Goal: Task Accomplishment & Management: Complete application form

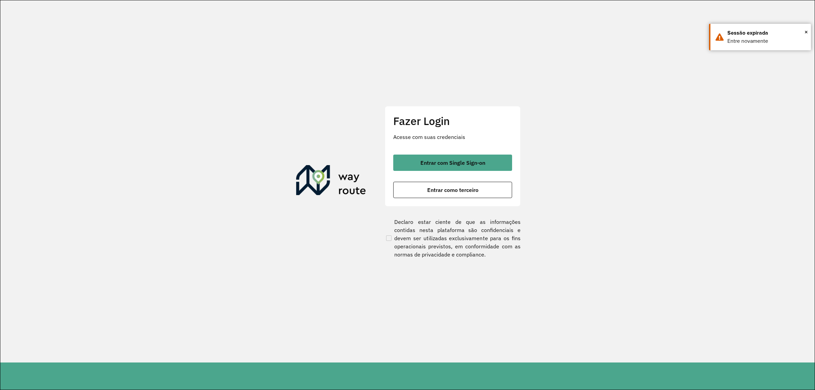
click at [468, 150] on div "Fazer Login Acesse com suas credenciais Entrar com Single Sign-on Entrar como t…" at bounding box center [453, 156] width 136 height 101
click at [474, 156] on button "Entrar com Single Sign-on" at bounding box center [452, 163] width 119 height 16
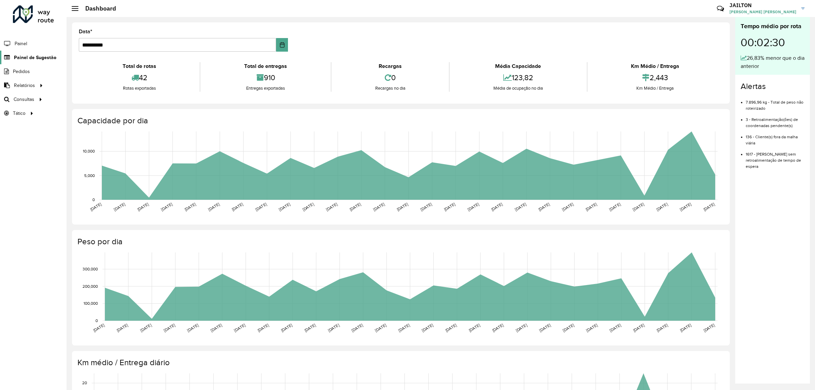
click at [28, 57] on span "Painel de Sugestão" at bounding box center [35, 57] width 42 height 7
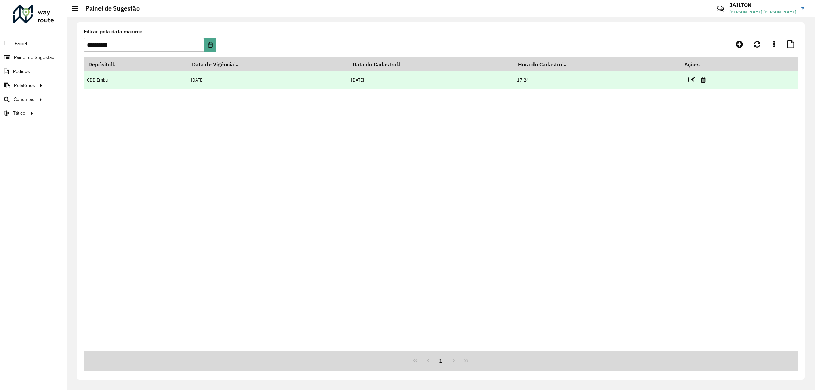
click at [688, 80] on td at bounding box center [700, 79] width 41 height 17
click at [689, 80] on td at bounding box center [700, 79] width 41 height 17
click at [693, 82] on icon at bounding box center [691, 79] width 7 height 7
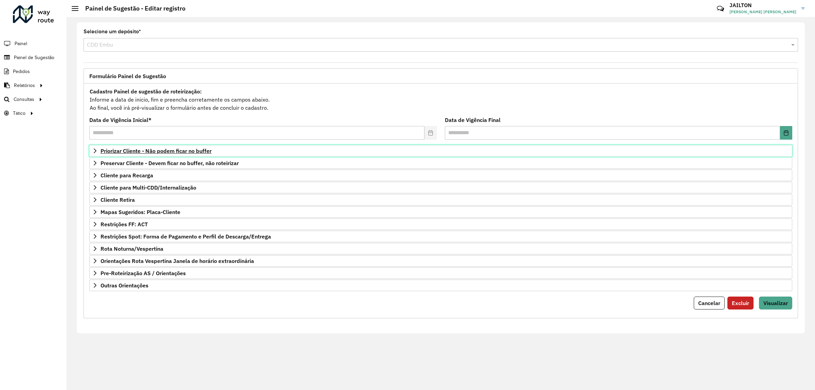
click at [190, 152] on span "Priorizar Cliente - Não podem ficar no buffer" at bounding box center [156, 150] width 111 height 5
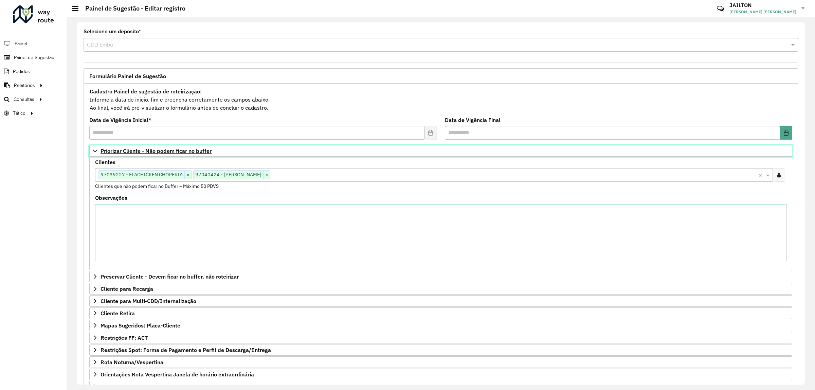
click at [195, 154] on span "Priorizar Cliente - Não podem ficar no buffer" at bounding box center [156, 150] width 111 height 5
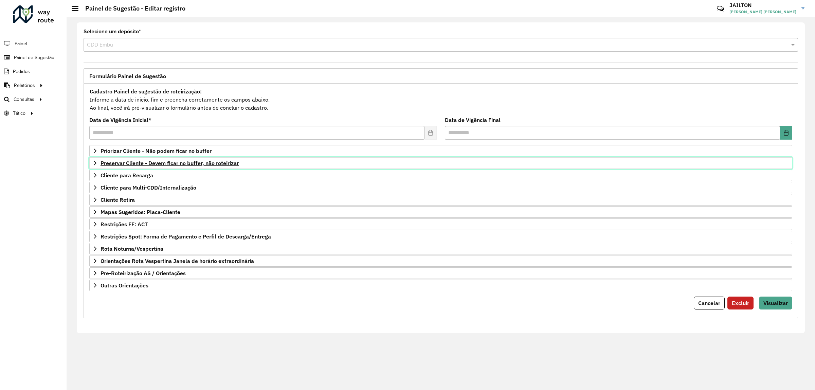
click at [211, 169] on link "Preservar Cliente - Devem ficar no buffer, não roteirizar" at bounding box center [440, 163] width 703 height 12
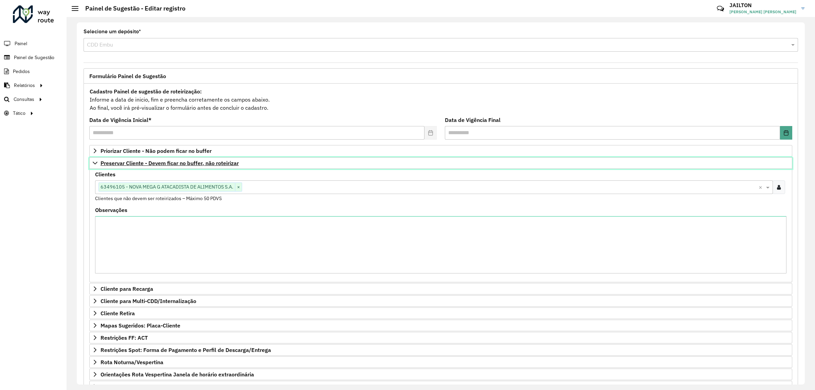
click at [216, 166] on span "Preservar Cliente - Devem ficar no buffer, não roteirizar" at bounding box center [170, 162] width 138 height 5
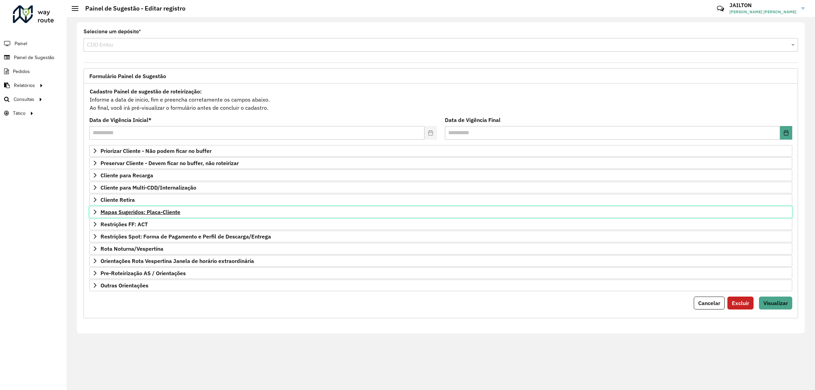
click at [178, 217] on link "Mapas Sugeridos: Placa-Cliente" at bounding box center [440, 212] width 703 height 12
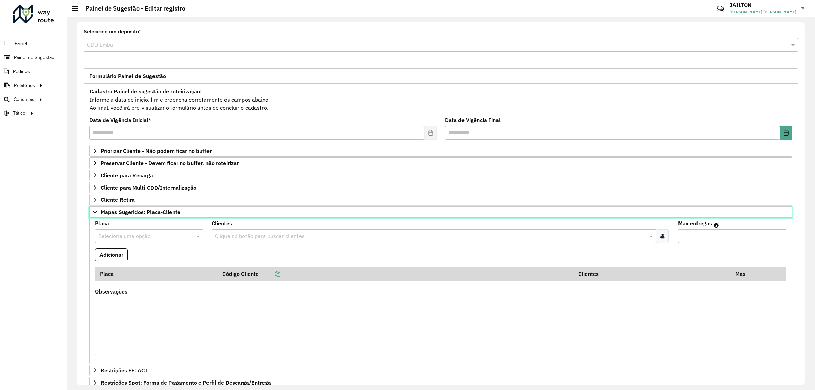
scroll to position [98, 0]
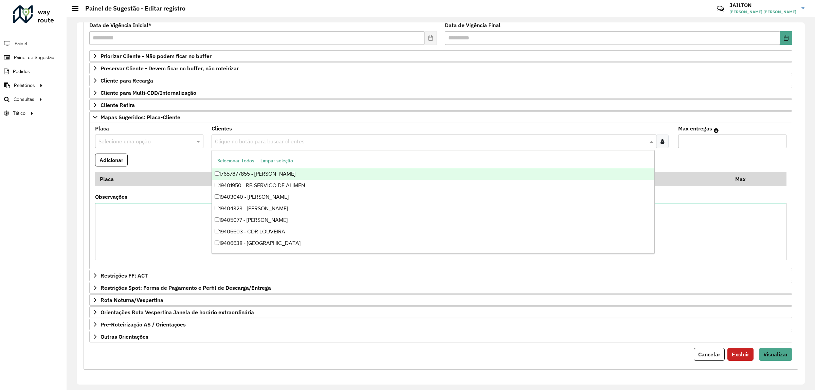
click at [236, 138] on input "text" at bounding box center [430, 142] width 434 height 8
click at [146, 139] on input "text" at bounding box center [142, 142] width 88 height 8
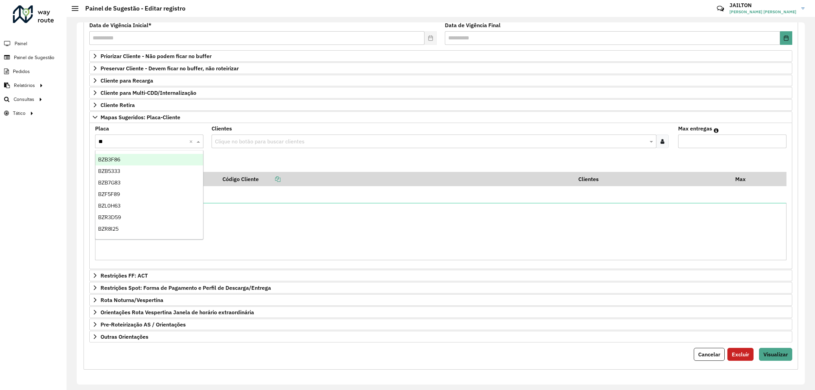
type input "***"
click at [150, 153] on ng-dropdown-panel "BZF5F89" at bounding box center [149, 159] width 108 height 19
click at [166, 156] on div "BZF5F89" at bounding box center [148, 160] width 107 height 12
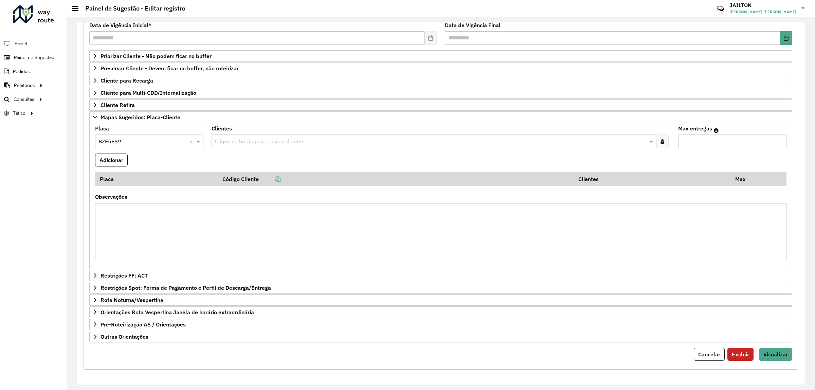
click at [284, 134] on div "Clique no botão para buscar clientes" at bounding box center [434, 141] width 445 height 14
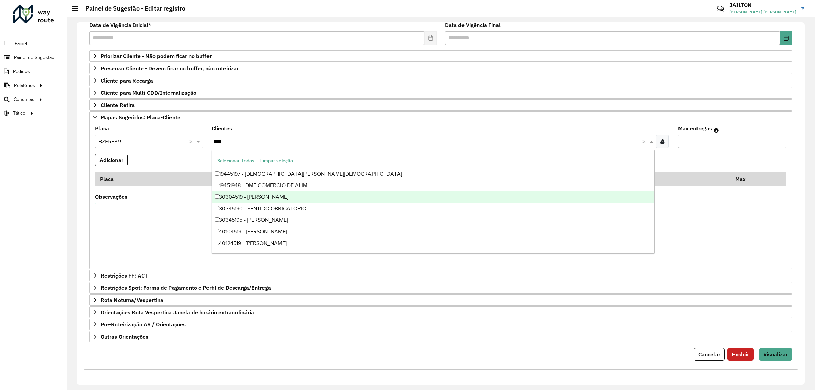
type input "*****"
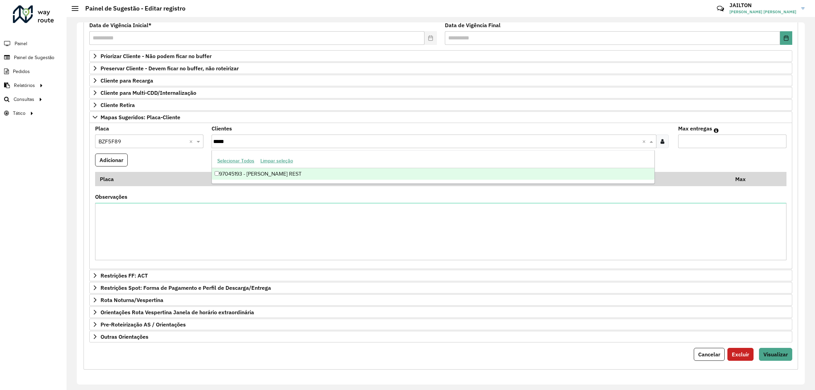
click at [369, 173] on div "97045193 - [PERSON_NAME] REST" at bounding box center [433, 174] width 443 height 12
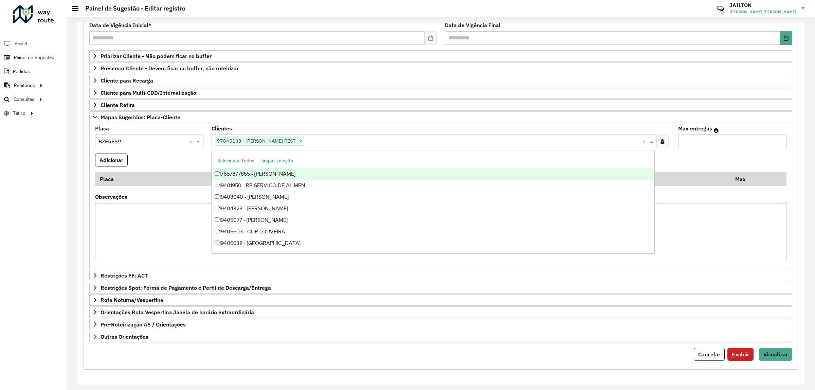
click at [778, 137] on input "*" at bounding box center [732, 141] width 108 height 14
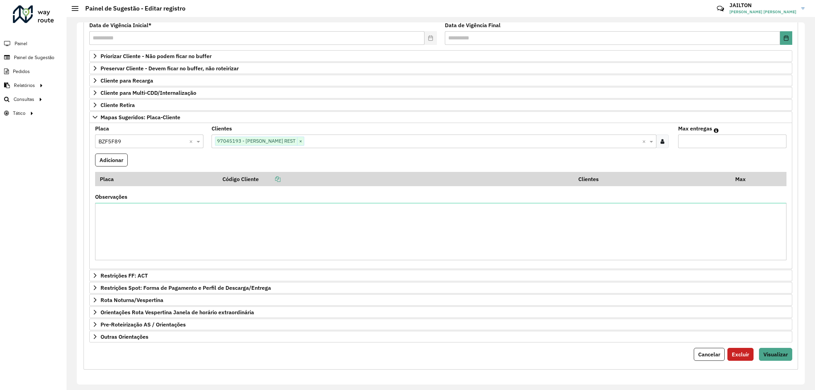
click at [778, 137] on input "*" at bounding box center [732, 141] width 108 height 14
type input "*"
click at [779, 142] on input "*" at bounding box center [732, 141] width 108 height 14
click at [119, 157] on button "Adicionar" at bounding box center [111, 160] width 33 height 13
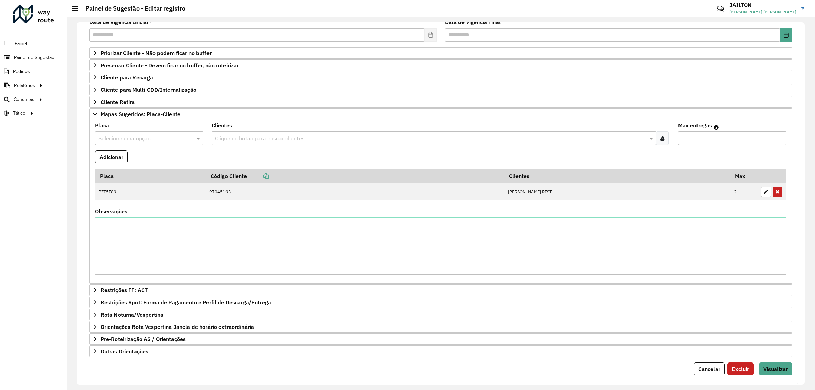
click at [166, 140] on input "text" at bounding box center [142, 138] width 88 height 8
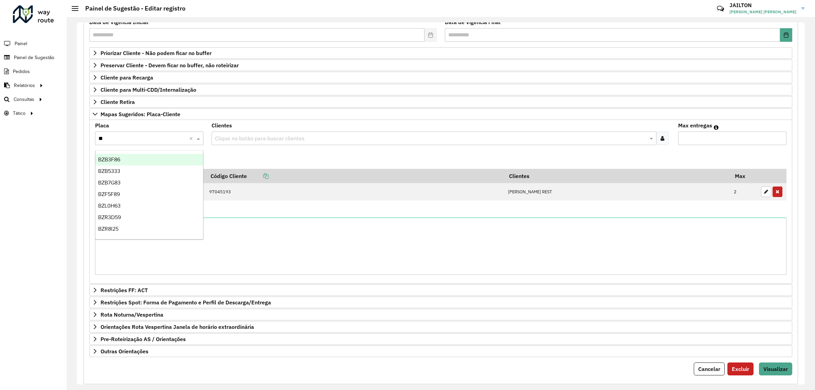
type input "***"
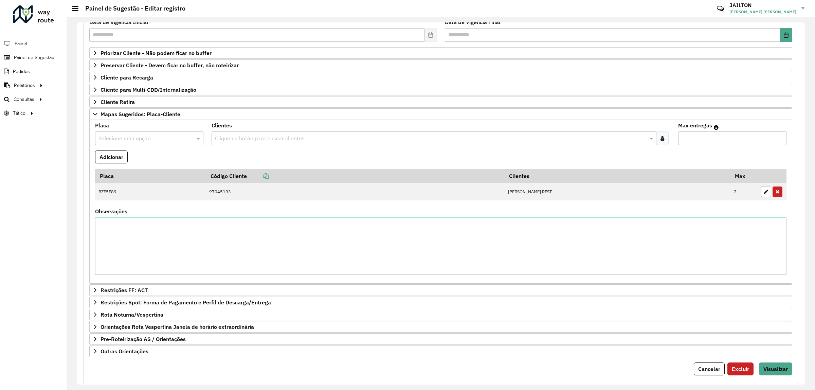
click at [138, 140] on input "text" at bounding box center [142, 138] width 88 height 8
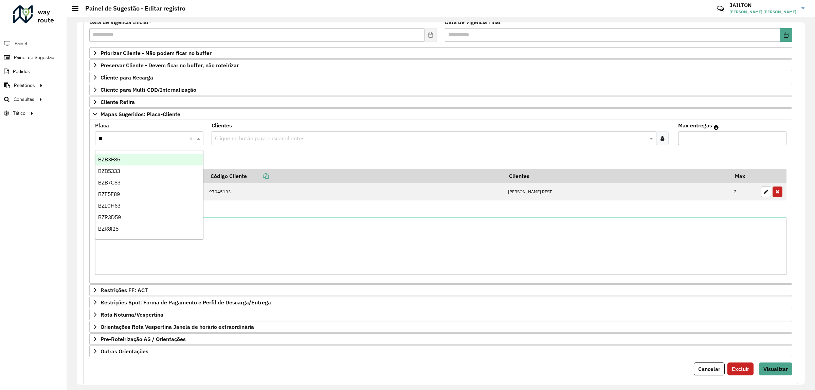
type input "***"
click at [148, 155] on div "BZF5F89" at bounding box center [148, 160] width 107 height 12
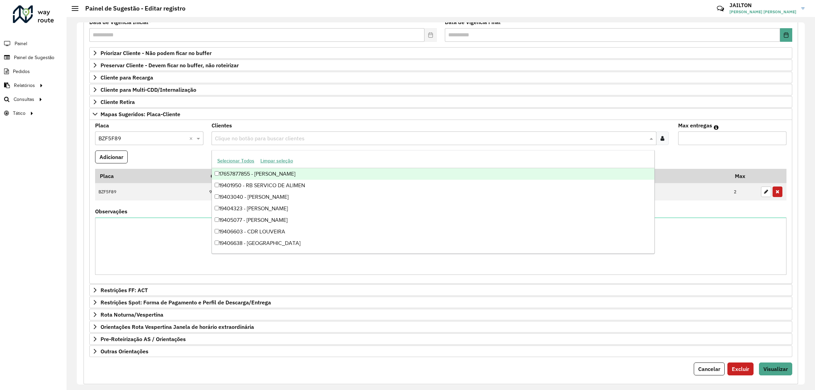
click at [246, 141] on input "text" at bounding box center [430, 138] width 434 height 8
type input "*****"
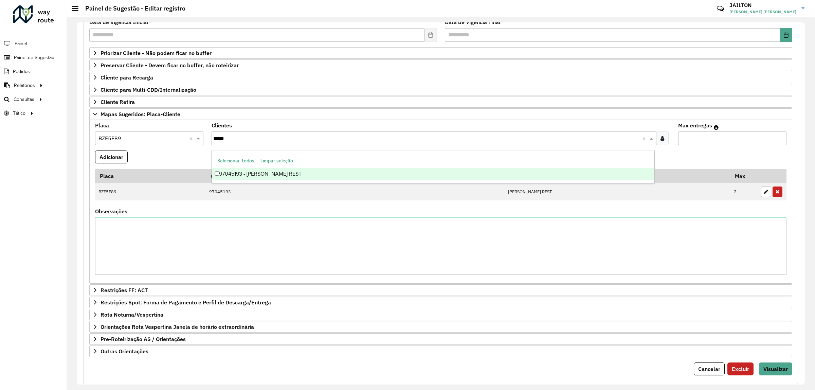
click at [367, 173] on div "97045193 - [PERSON_NAME] REST" at bounding box center [433, 174] width 443 height 12
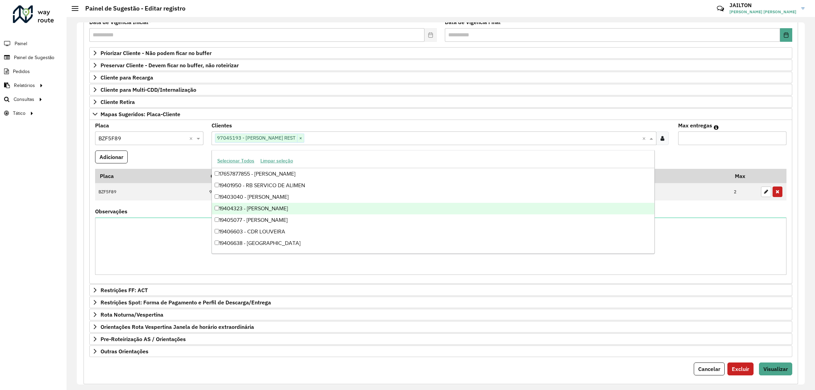
click at [780, 136] on input "*" at bounding box center [732, 138] width 108 height 14
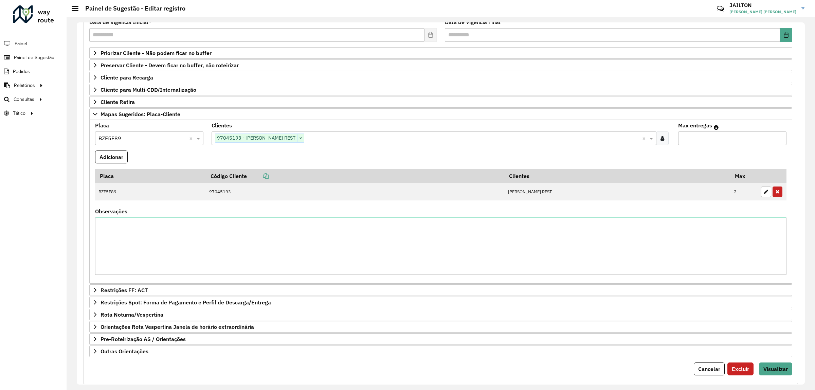
type input "*"
click at [780, 136] on input "*" at bounding box center [732, 138] width 108 height 14
click at [106, 161] on button "Adicionar" at bounding box center [111, 156] width 33 height 13
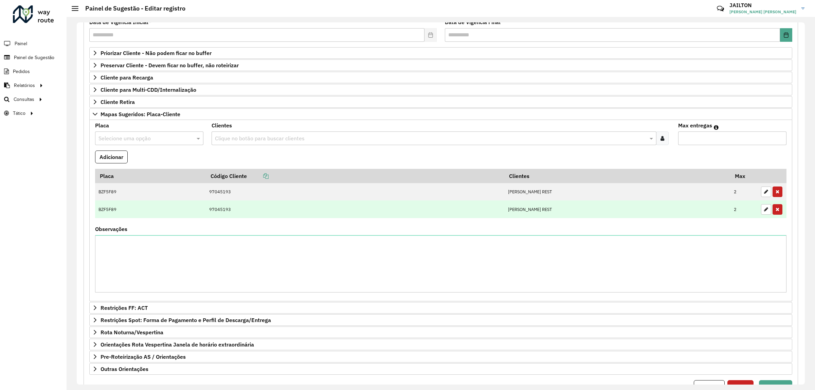
scroll to position [155, 0]
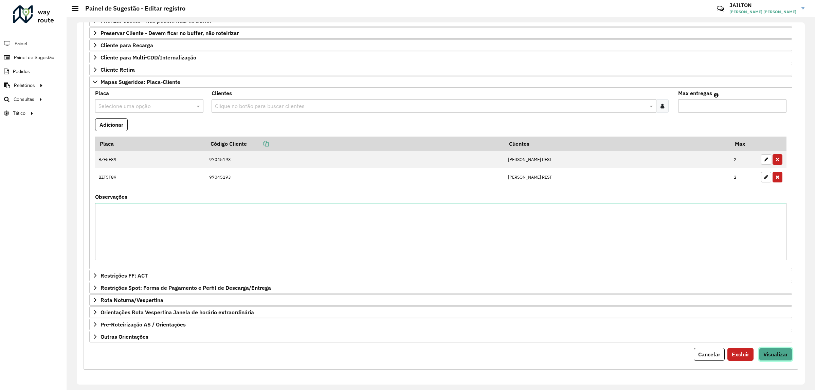
click at [778, 351] on span "Visualizar" at bounding box center [775, 354] width 24 height 7
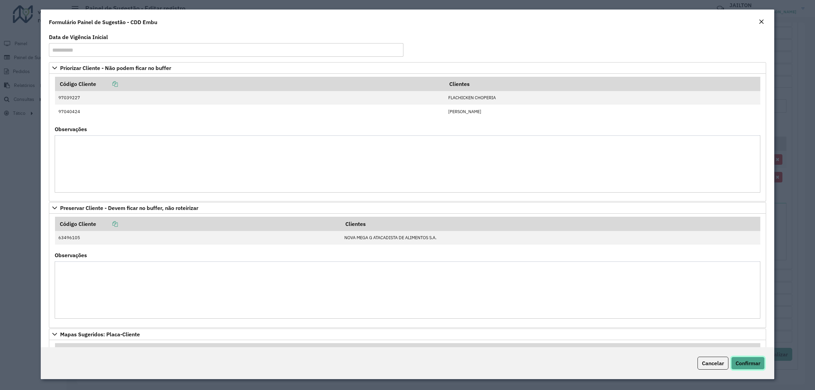
click at [743, 362] on span "Confirmar" at bounding box center [748, 363] width 25 height 7
